Goal: Entertainment & Leisure: Browse casually

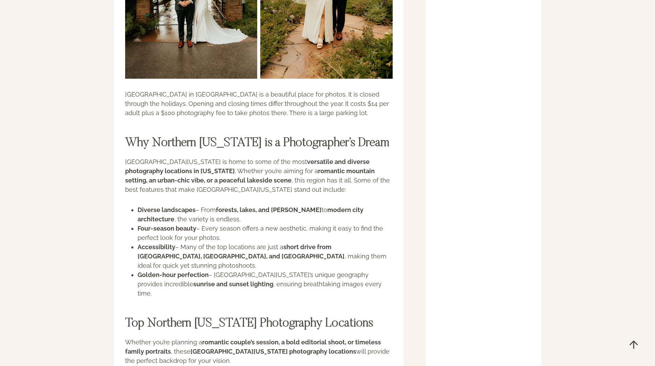
scroll to position [8393, 0]
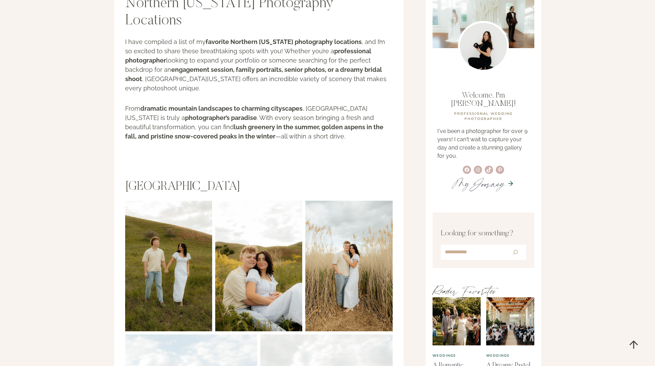
scroll to position [0, 0]
